Goal: Navigation & Orientation: Understand site structure

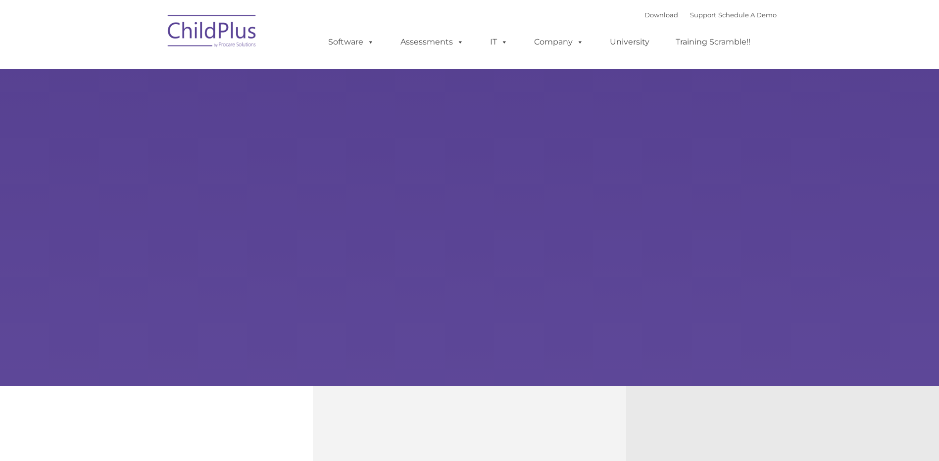
select select "MEDIUM"
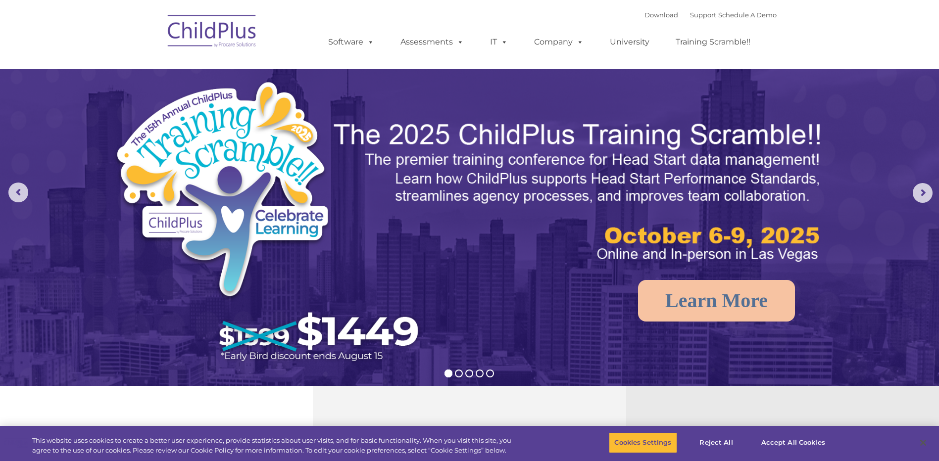
click at [209, 29] on img at bounding box center [212, 32] width 99 height 49
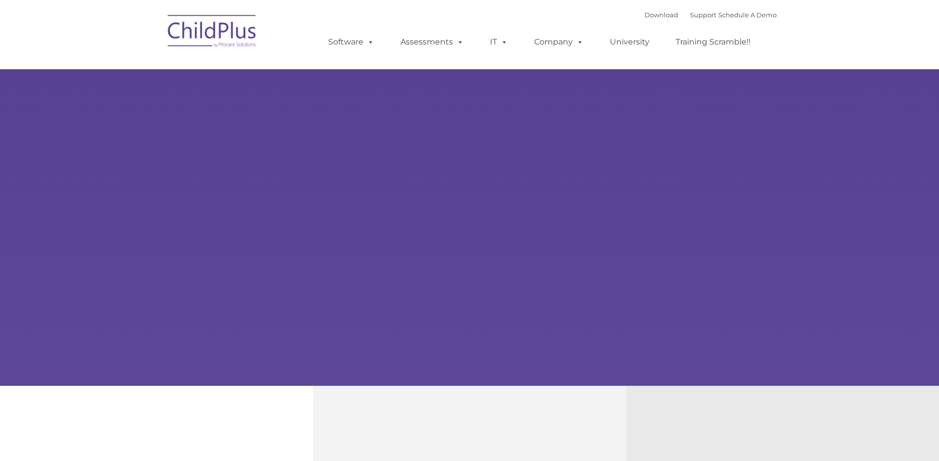
type input ""
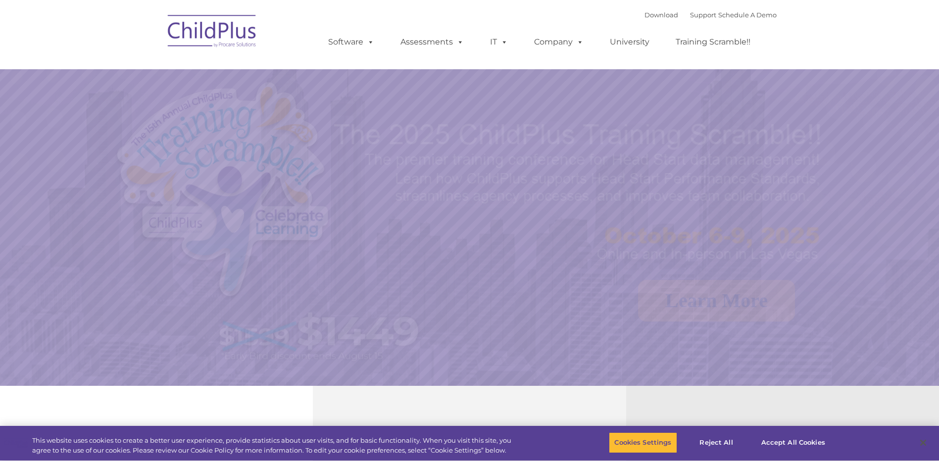
select select "MEDIUM"
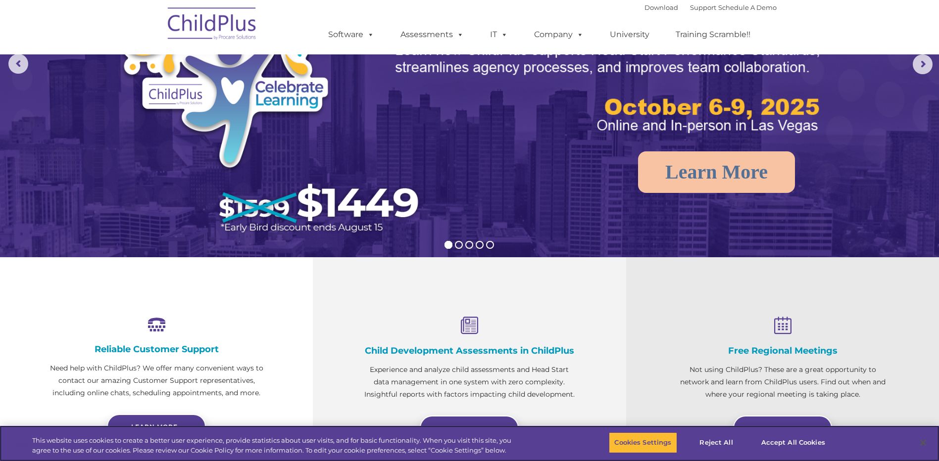
scroll to position [148, 0]
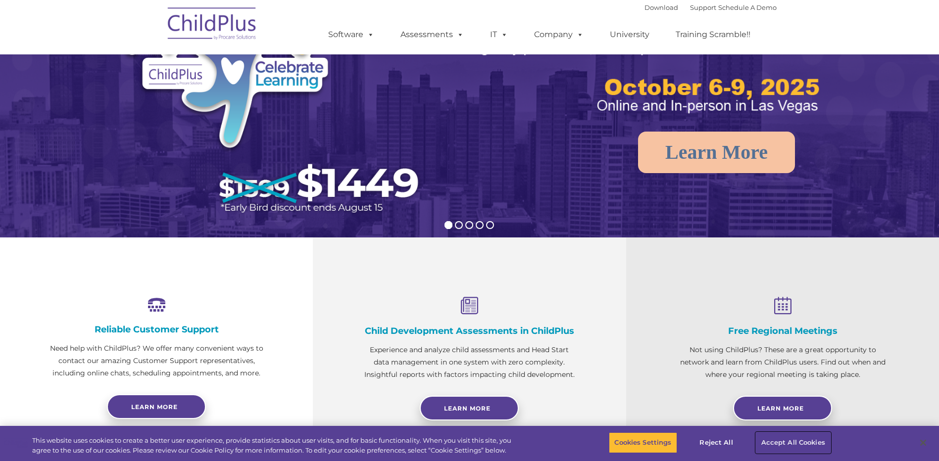
click at [794, 441] on button "Accept All Cookies" at bounding box center [793, 443] width 75 height 21
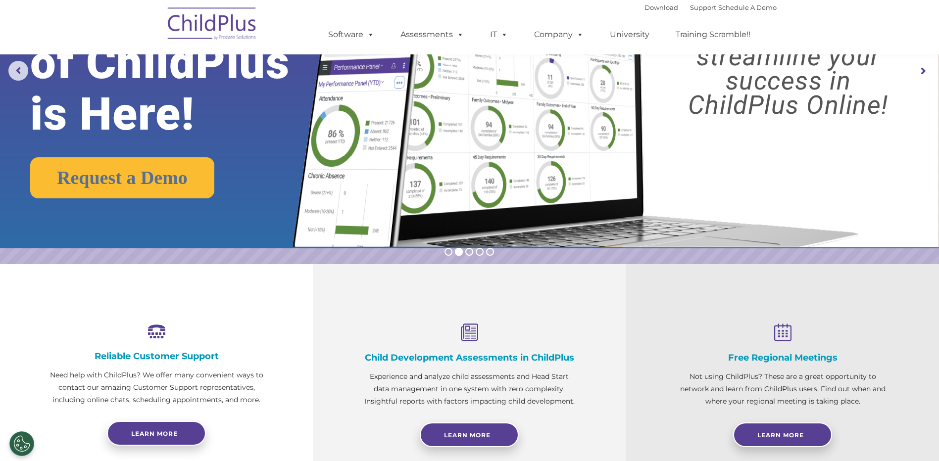
scroll to position [0, 0]
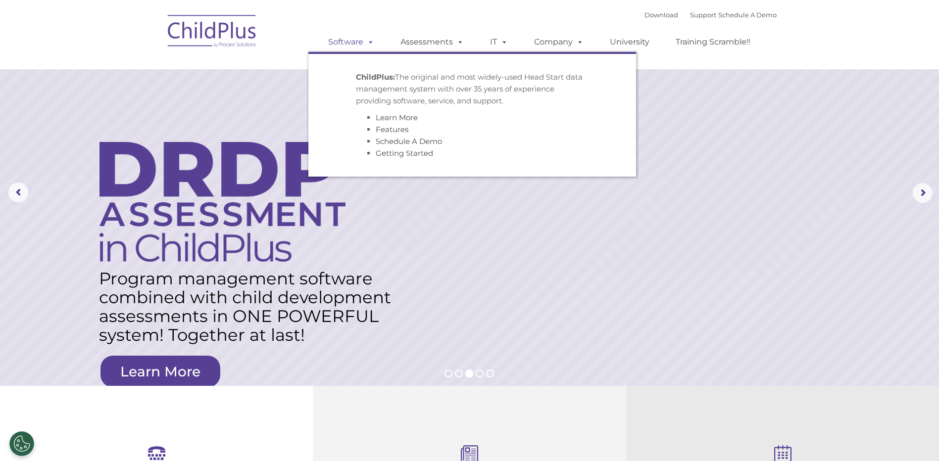
click at [373, 46] on span at bounding box center [368, 41] width 11 height 9
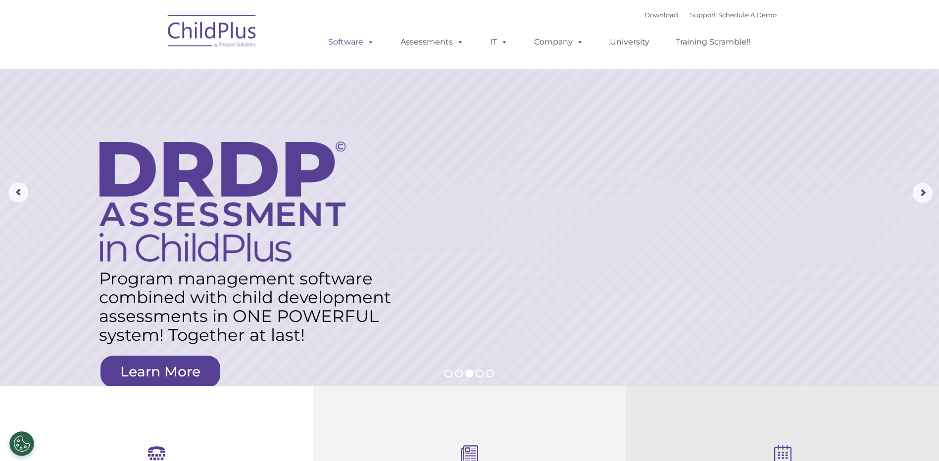
click at [371, 41] on span at bounding box center [368, 41] width 11 height 9
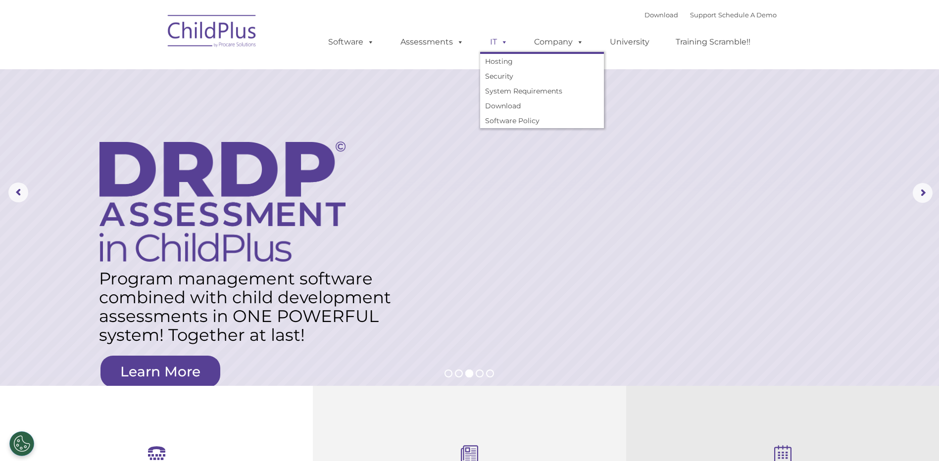
click at [504, 45] on span at bounding box center [502, 41] width 11 height 9
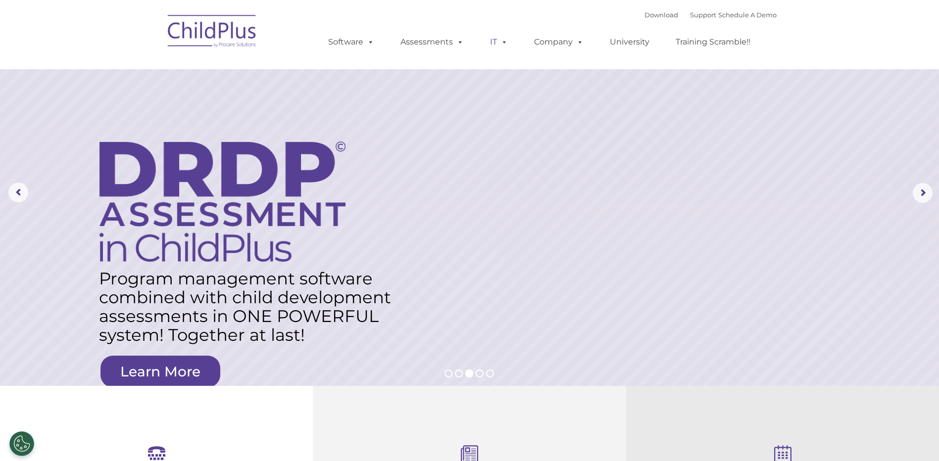
click at [504, 45] on span at bounding box center [502, 41] width 11 height 9
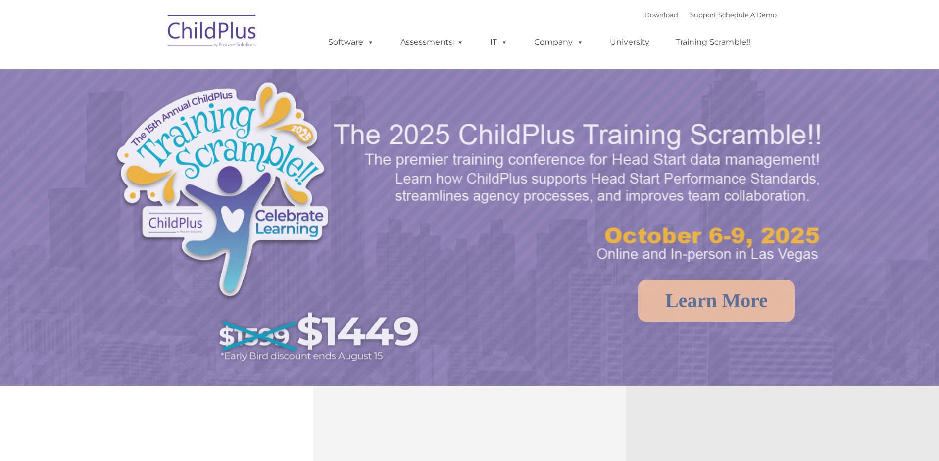
select select "MEDIUM"
